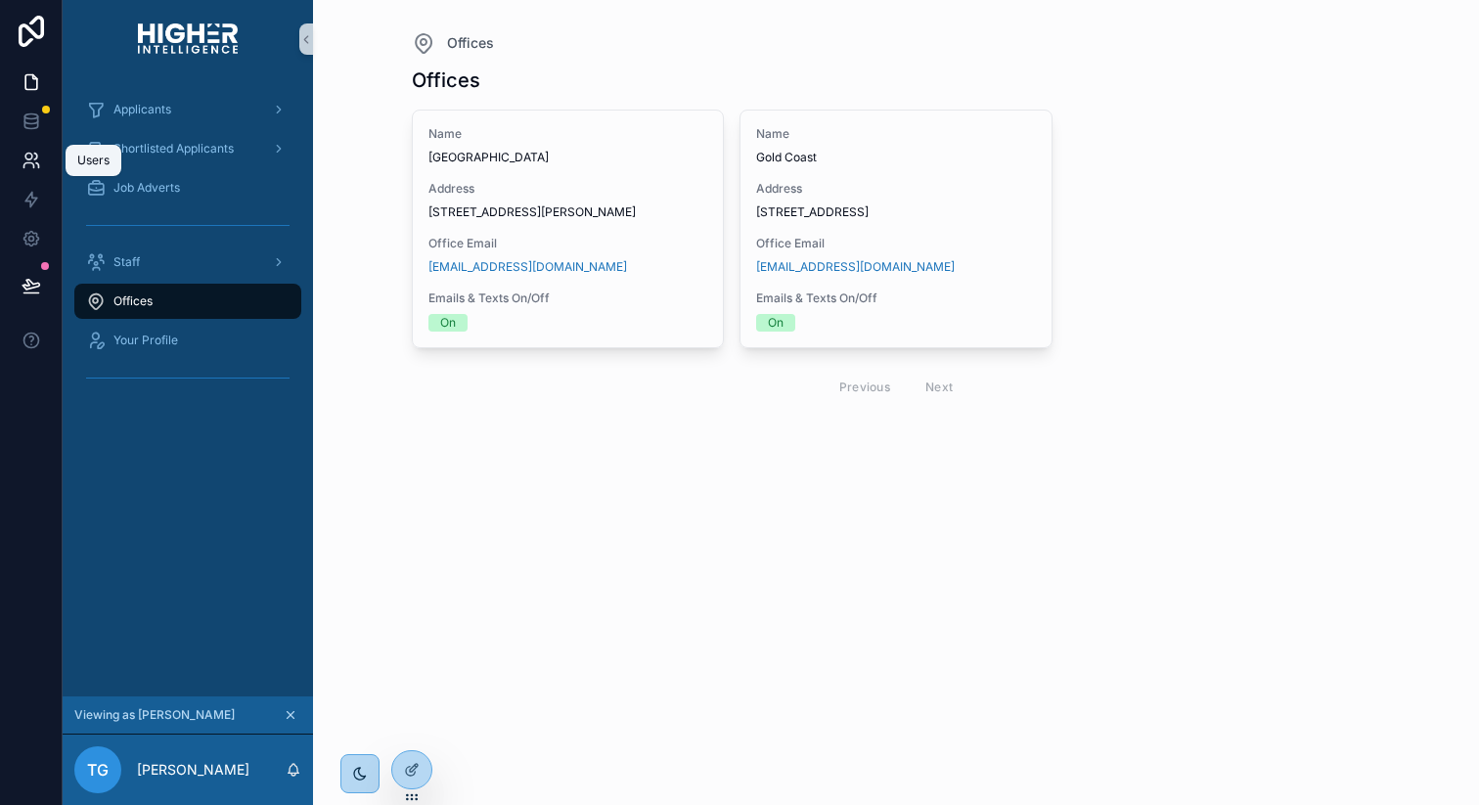
click at [38, 161] on icon at bounding box center [32, 161] width 20 height 20
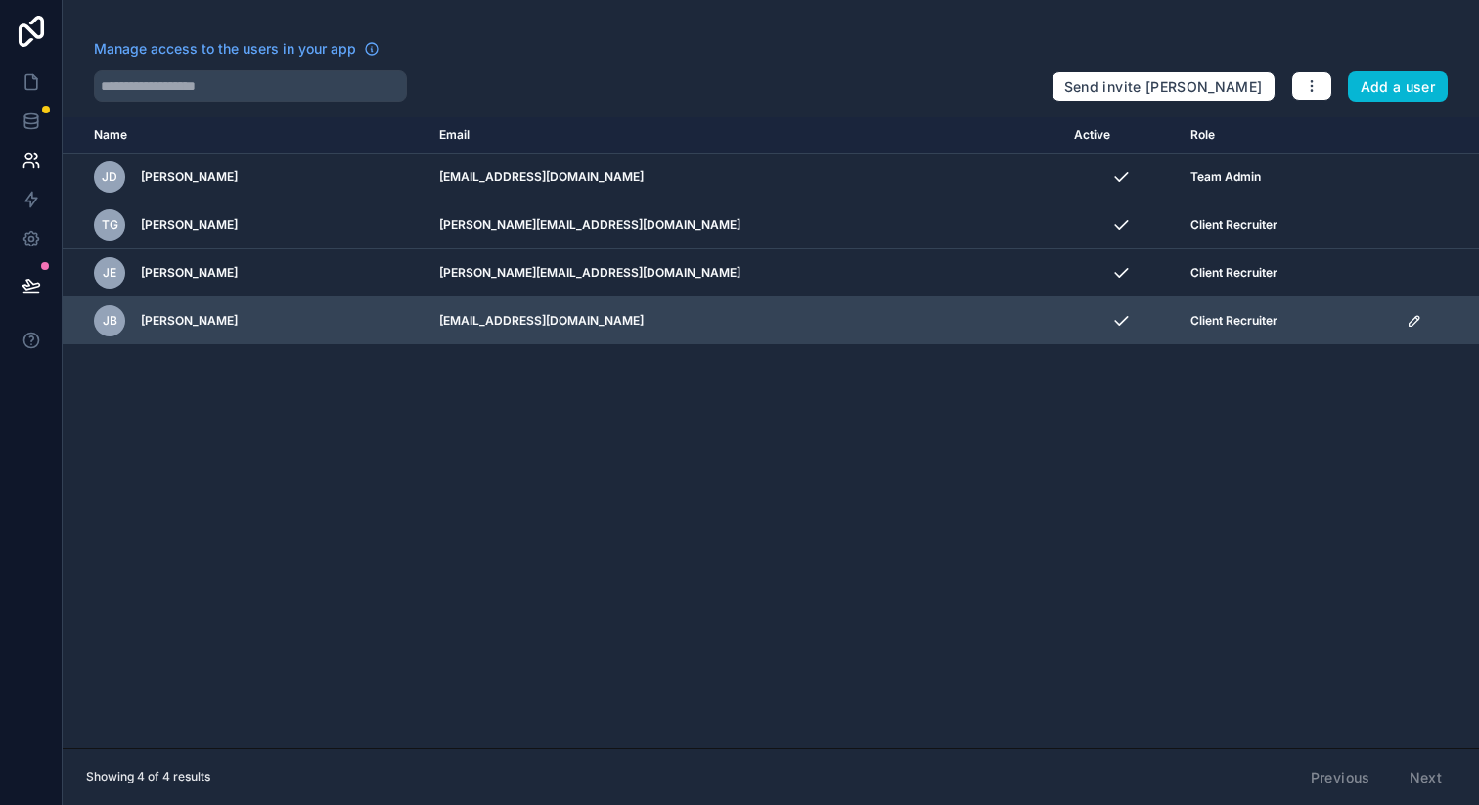
click at [1407, 316] on icon "scrollable content" at bounding box center [1415, 321] width 16 height 16
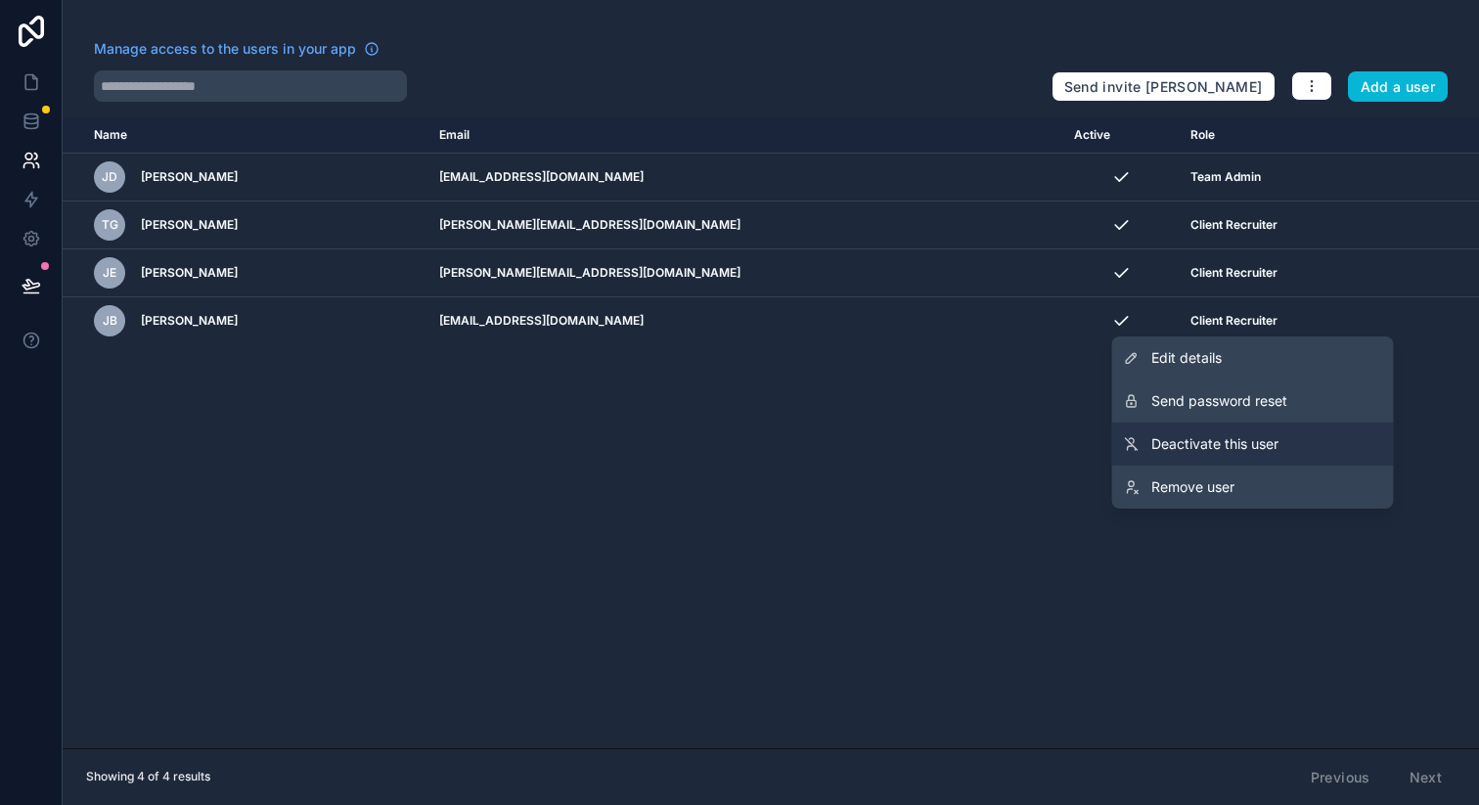
click at [1241, 447] on span "Deactivate this user" at bounding box center [1215, 444] width 127 height 20
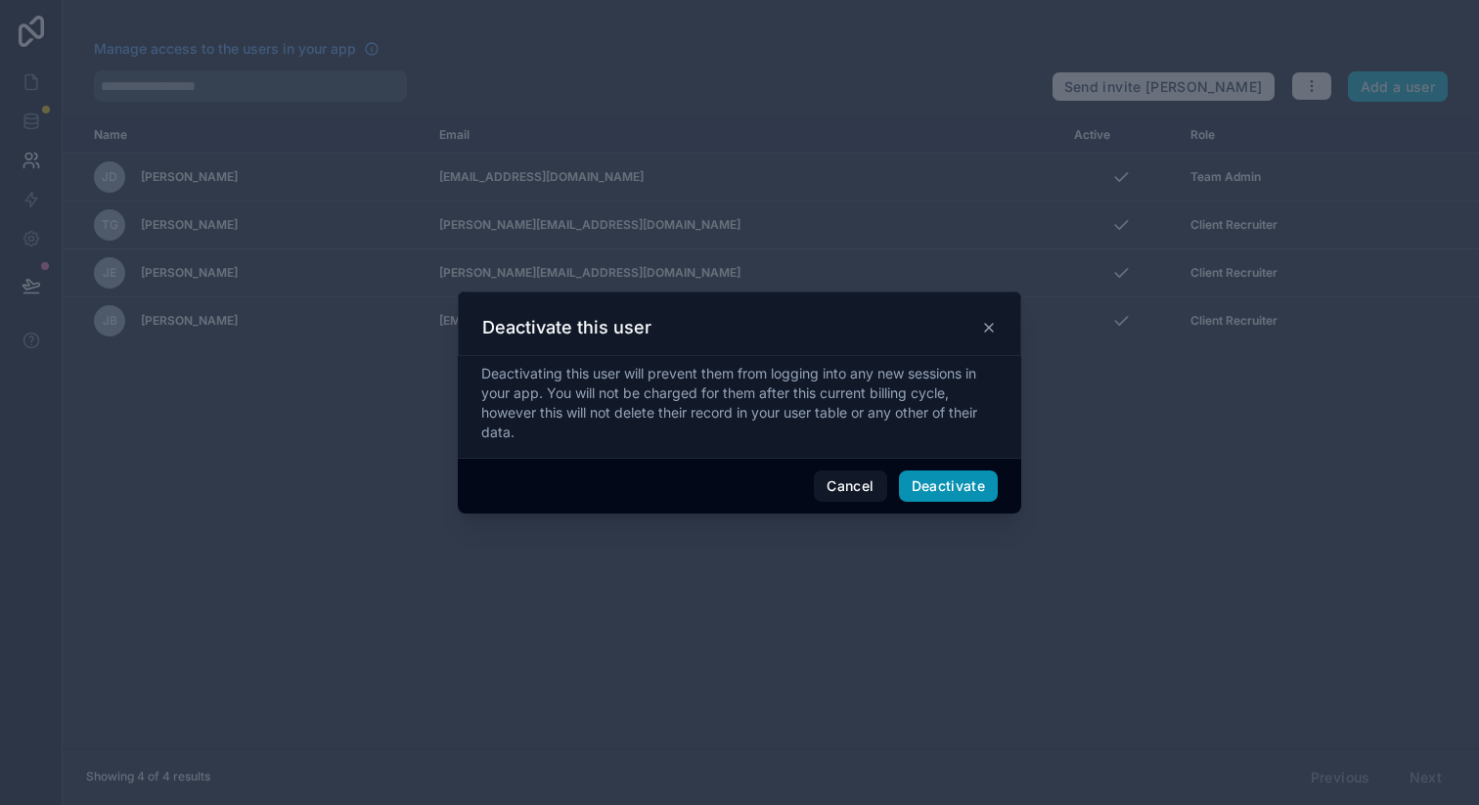
click at [947, 483] on button "Deactivate" at bounding box center [949, 486] width 100 height 31
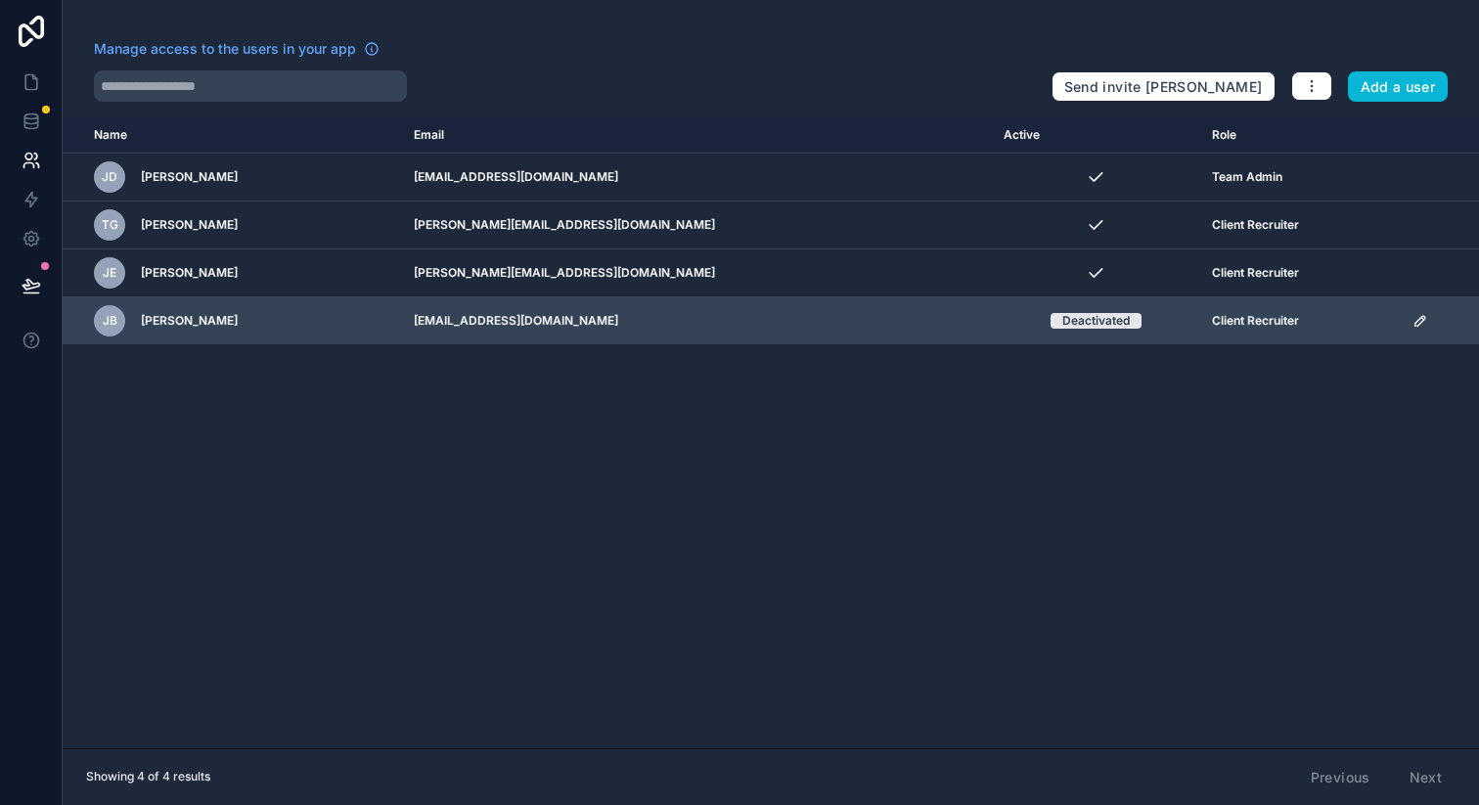
click at [1406, 309] on td "scrollable content" at bounding box center [1440, 321] width 78 height 48
click at [1416, 321] on icon "scrollable content" at bounding box center [1421, 321] width 10 height 10
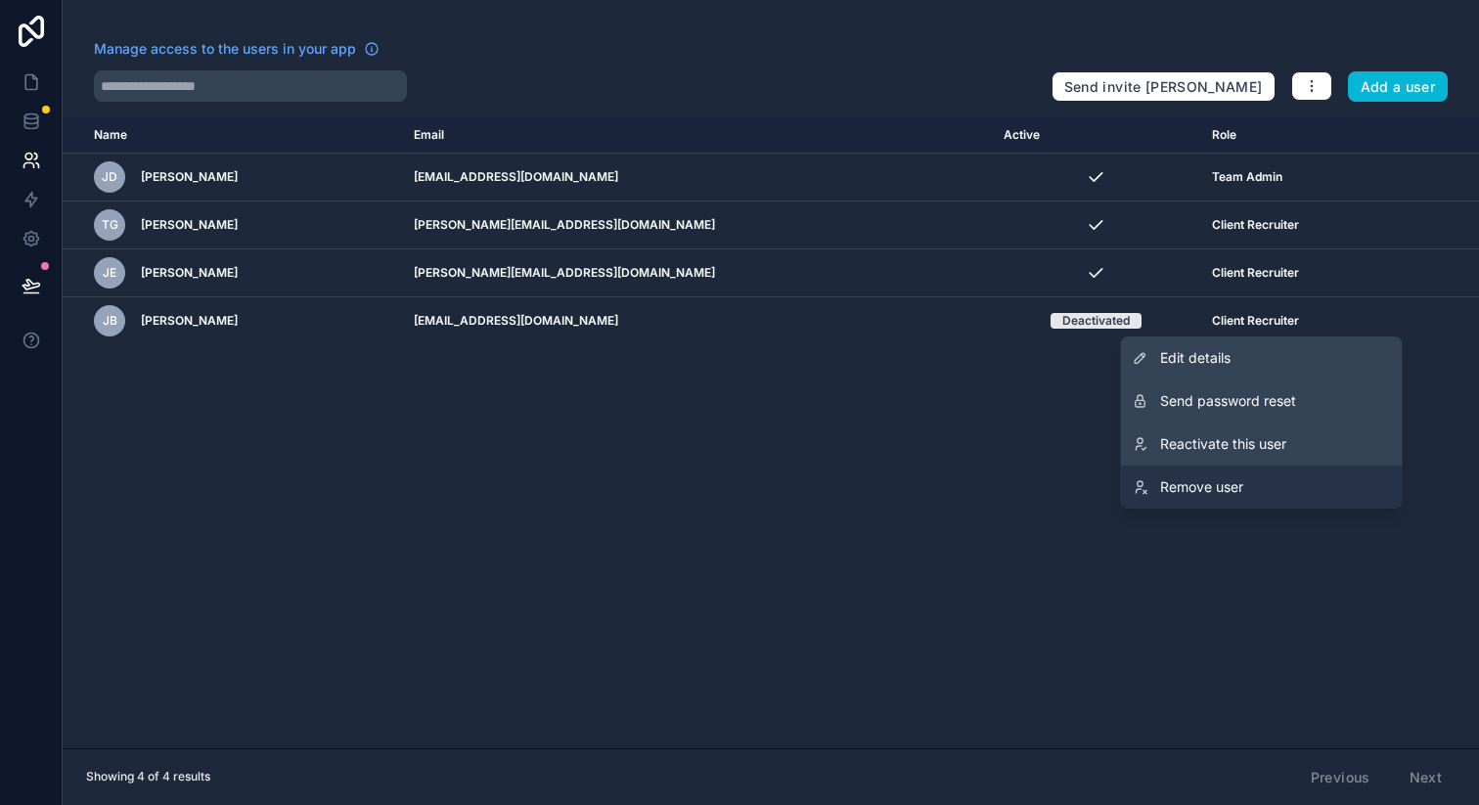
click at [1221, 494] on span "Remove user" at bounding box center [1201, 487] width 83 height 20
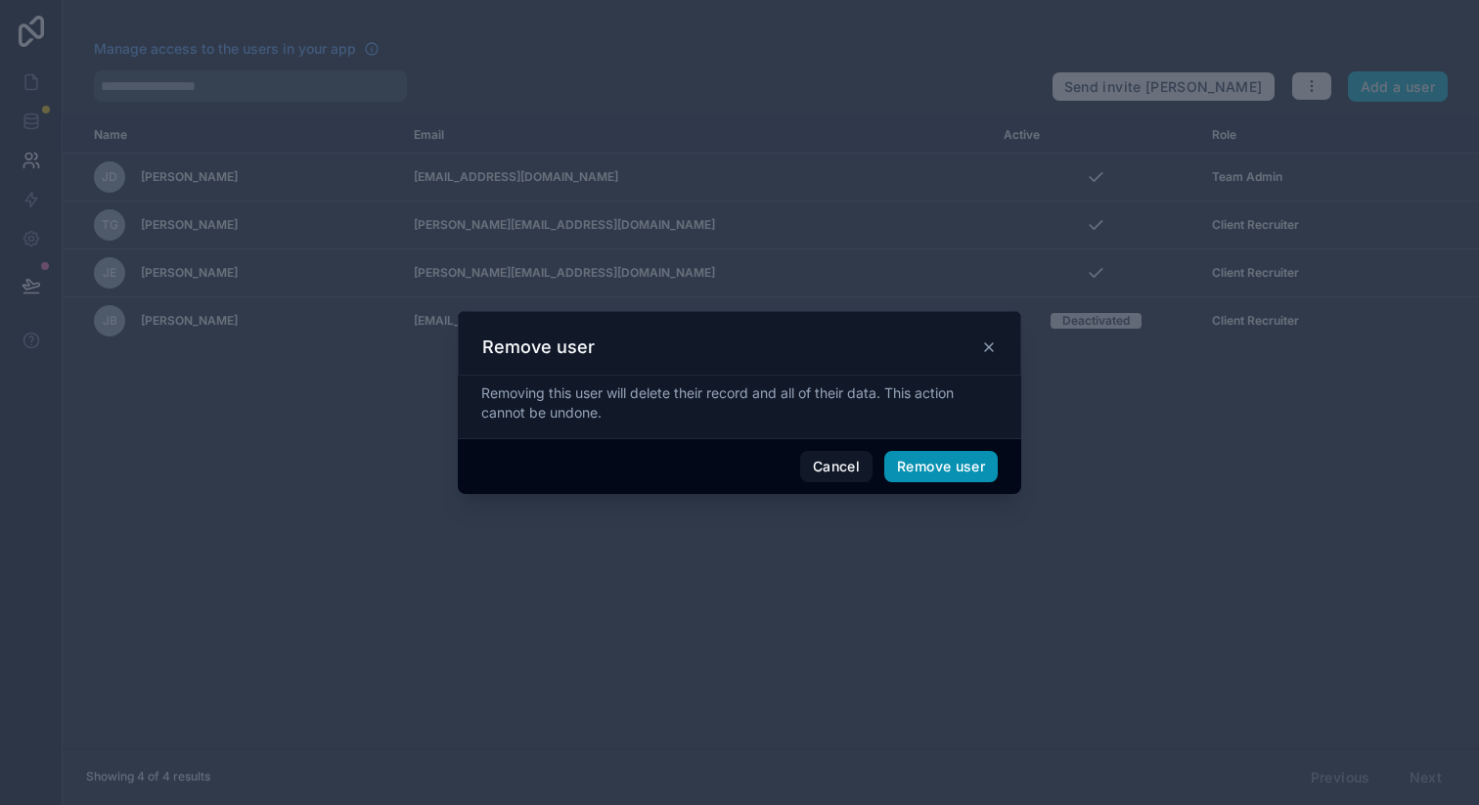
click at [928, 460] on button "Remove user" at bounding box center [940, 466] width 113 height 31
